Goal: Task Accomplishment & Management: Manage account settings

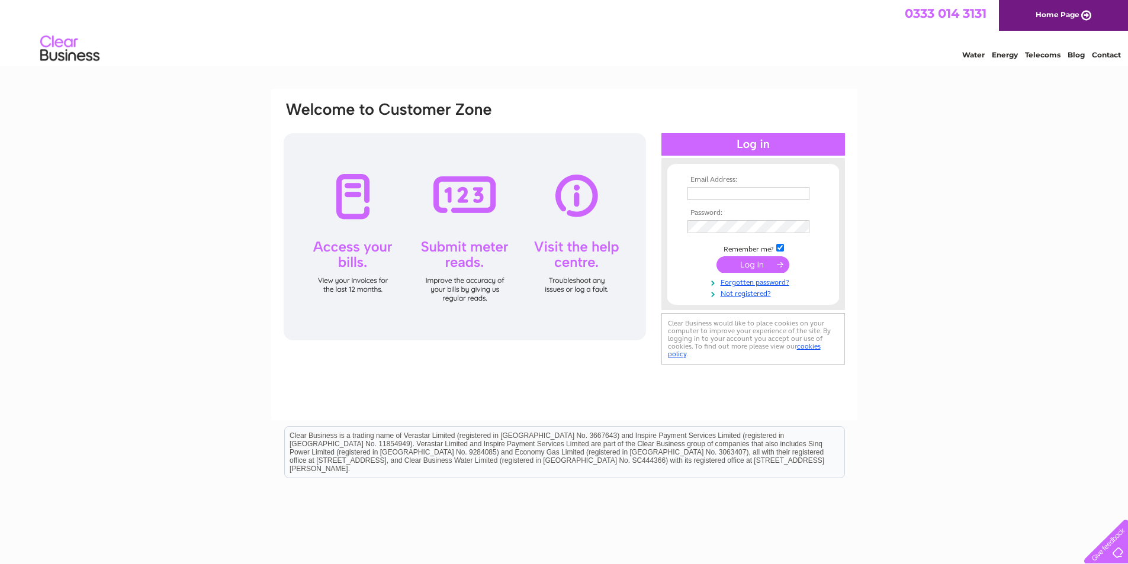
type input "[EMAIL_ADDRESS][DOMAIN_NAME]"
click at [748, 265] on input "submit" at bounding box center [752, 264] width 73 height 17
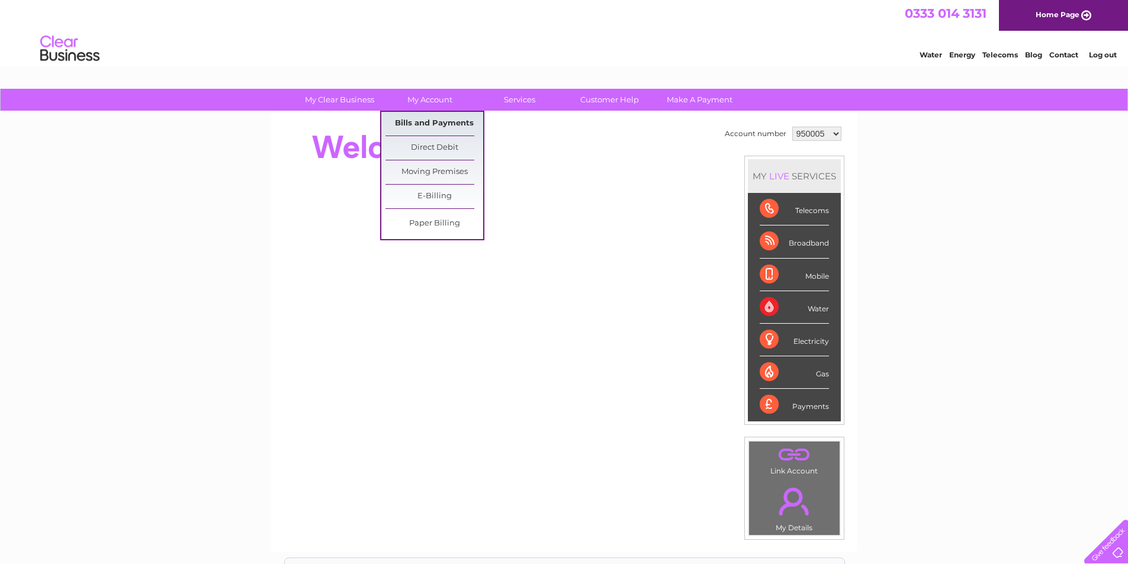
click at [422, 117] on link "Bills and Payments" at bounding box center [434, 124] width 98 height 24
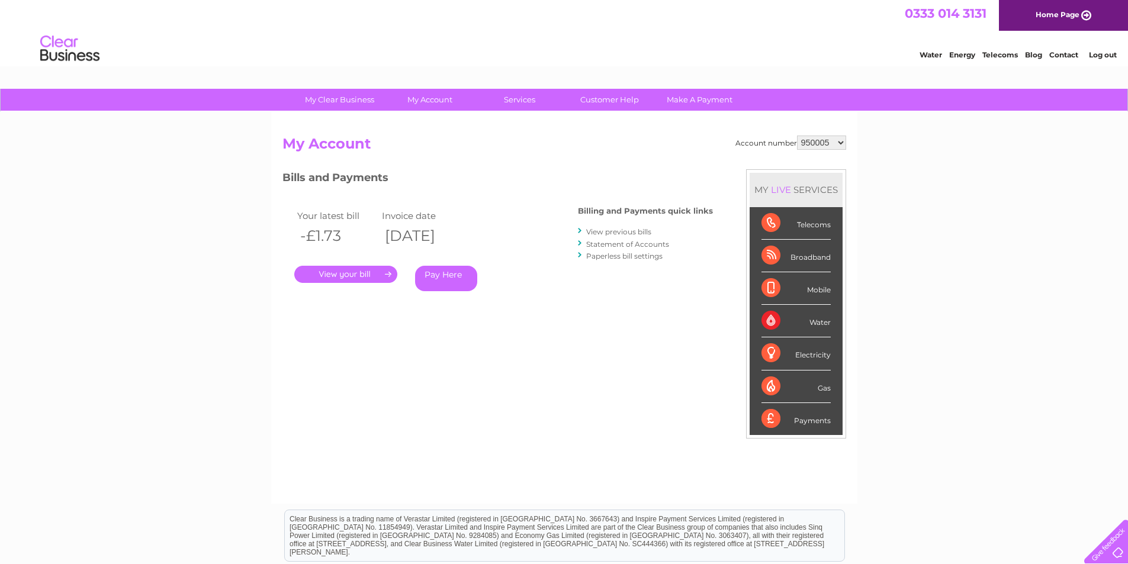
click at [355, 275] on link "." at bounding box center [345, 274] width 103 height 17
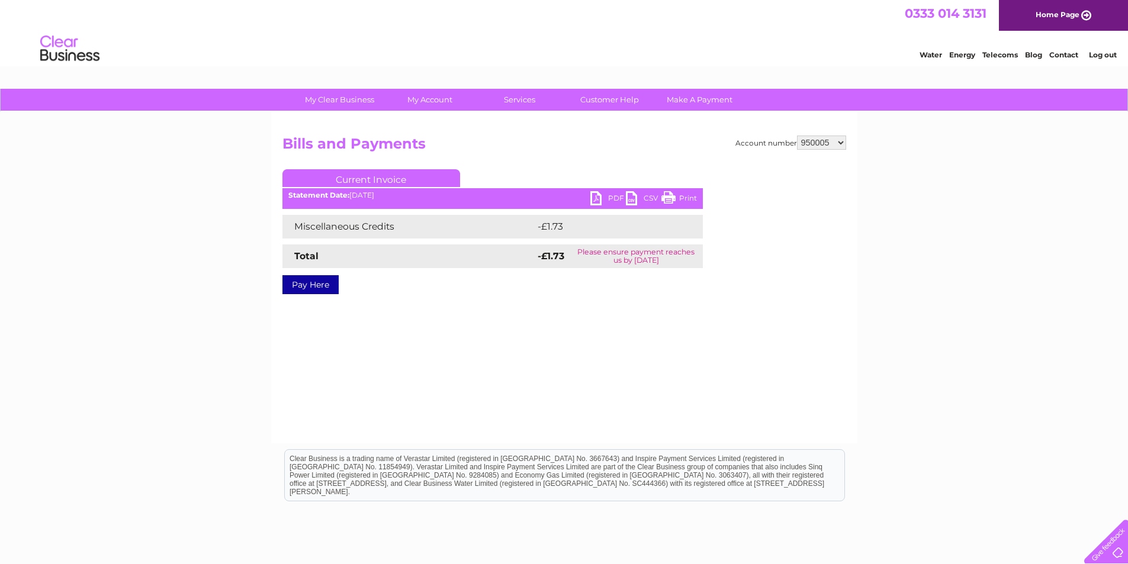
click at [599, 195] on link "PDF" at bounding box center [608, 199] width 36 height 17
click at [817, 142] on select "950005 1124861" at bounding box center [821, 143] width 49 height 14
select select "1124861"
click at [797, 136] on select "950005 1124861" at bounding box center [821, 143] width 49 height 14
click at [598, 198] on link "PDF" at bounding box center [608, 199] width 36 height 17
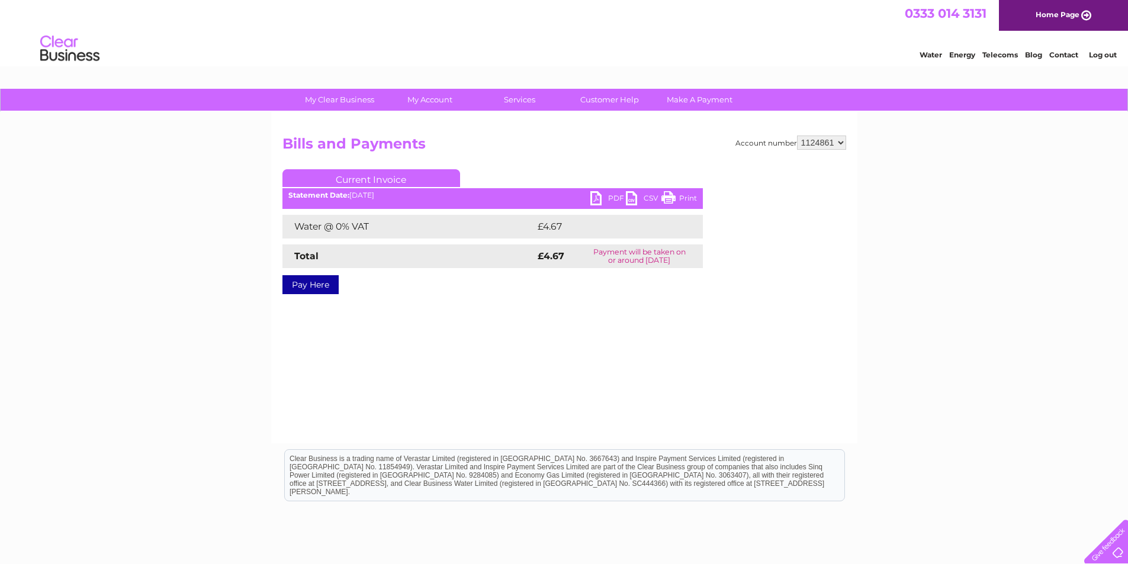
click at [1103, 54] on link "Log out" at bounding box center [1103, 54] width 28 height 9
